Goal: Learn about a topic

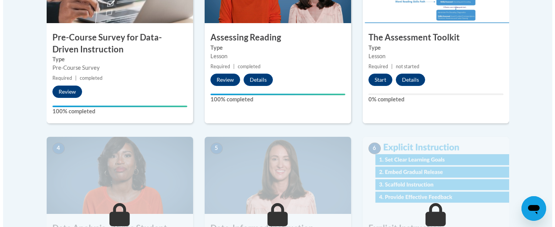
scroll to position [307, 0]
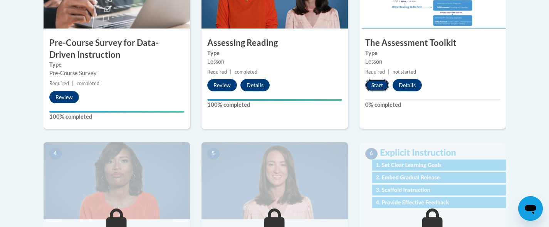
click at [376, 85] on button "Start" at bounding box center [377, 85] width 24 height 12
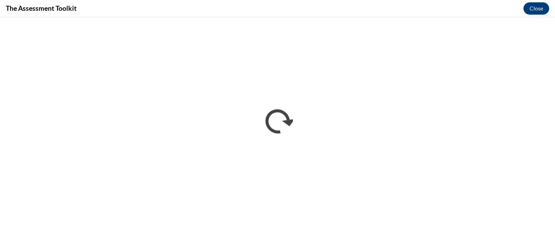
scroll to position [0, 0]
